Goal: Find specific fact: Find specific page/section

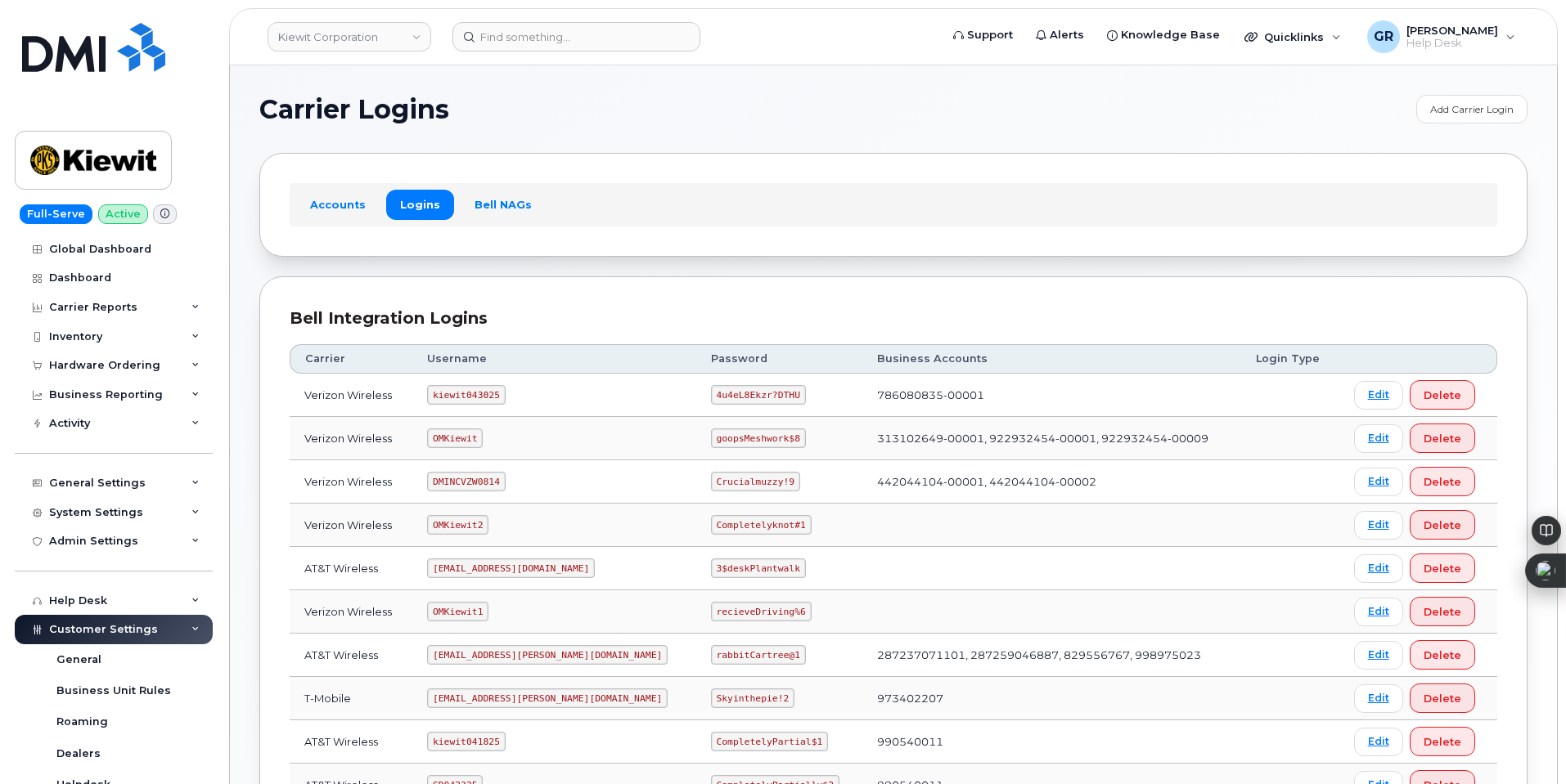
click at [469, 391] on code "kiewit043025" at bounding box center [466, 395] width 78 height 20
click at [467, 392] on code "kiewit043025" at bounding box center [466, 395] width 78 height 20
click at [468, 389] on code "kiewit043025" at bounding box center [466, 395] width 78 height 20
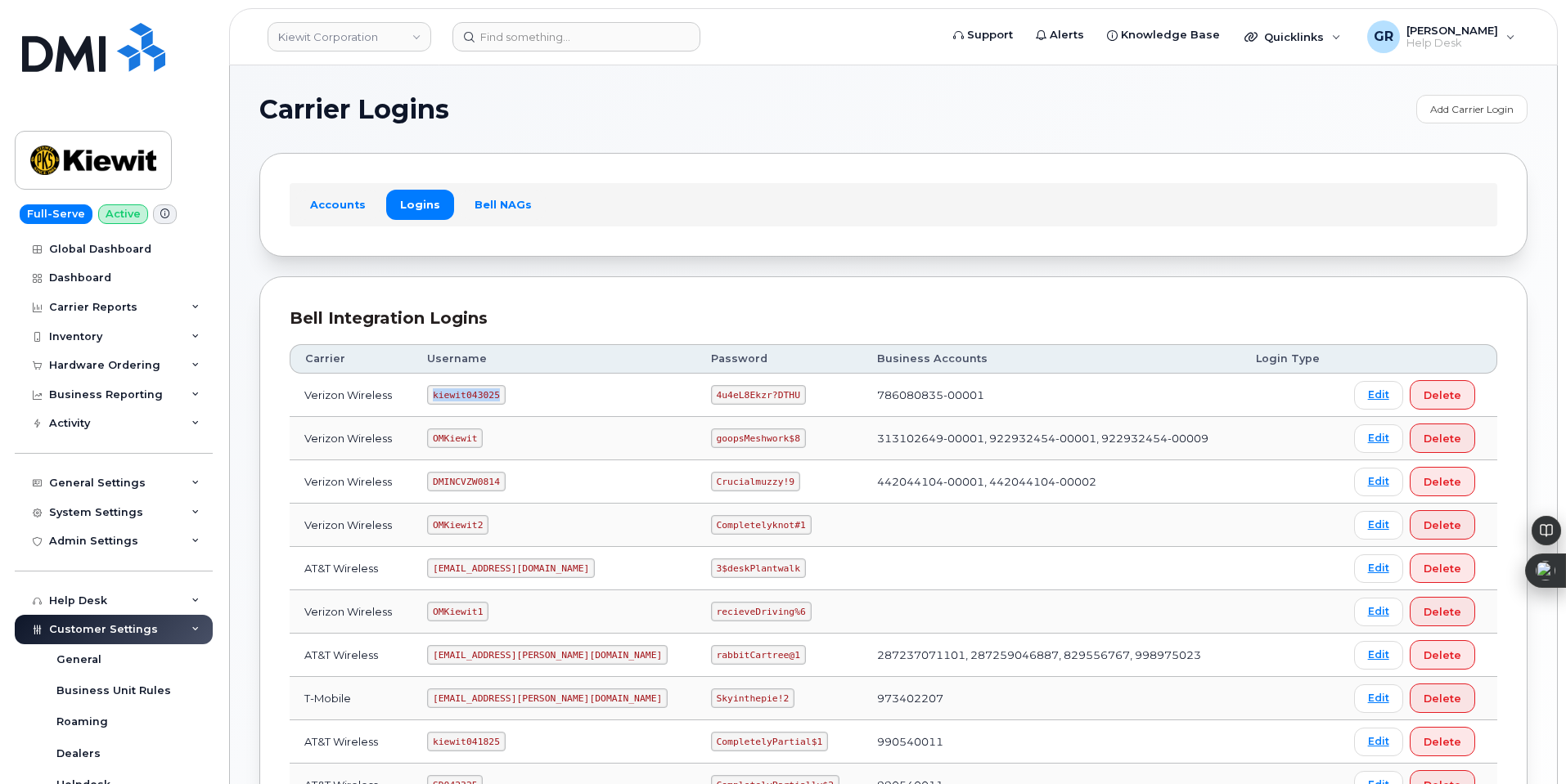
copy code "kiewit043025"
click at [711, 396] on code "4u4eL8Ekzr?DTHU" at bounding box center [758, 395] width 95 height 20
copy code "4u4eL8Ekzr?DTHU"
